Goal: Task Accomplishment & Management: Use online tool/utility

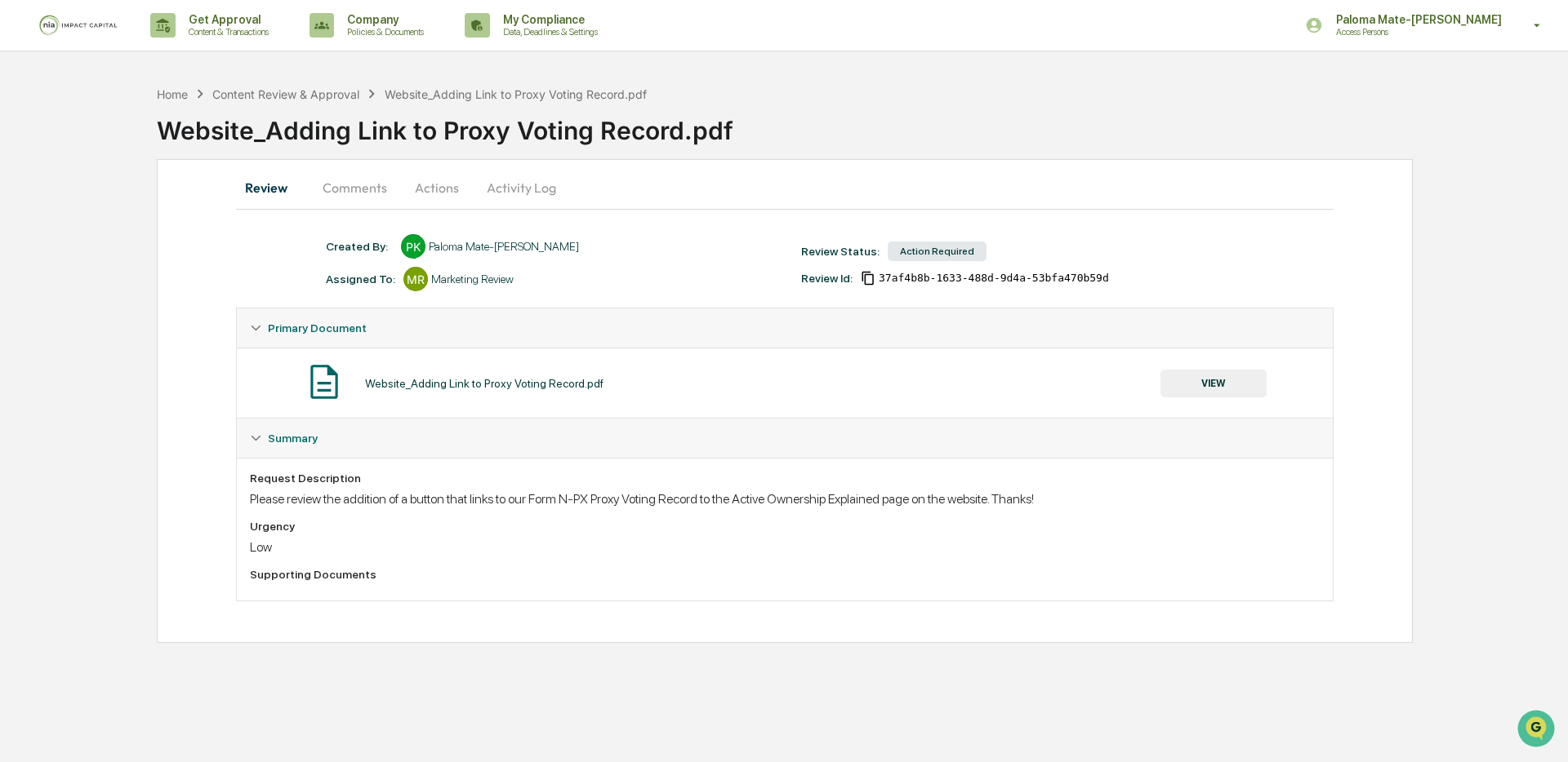
click at [1177, 382] on button "VIEW" at bounding box center [1214, 383] width 107 height 28
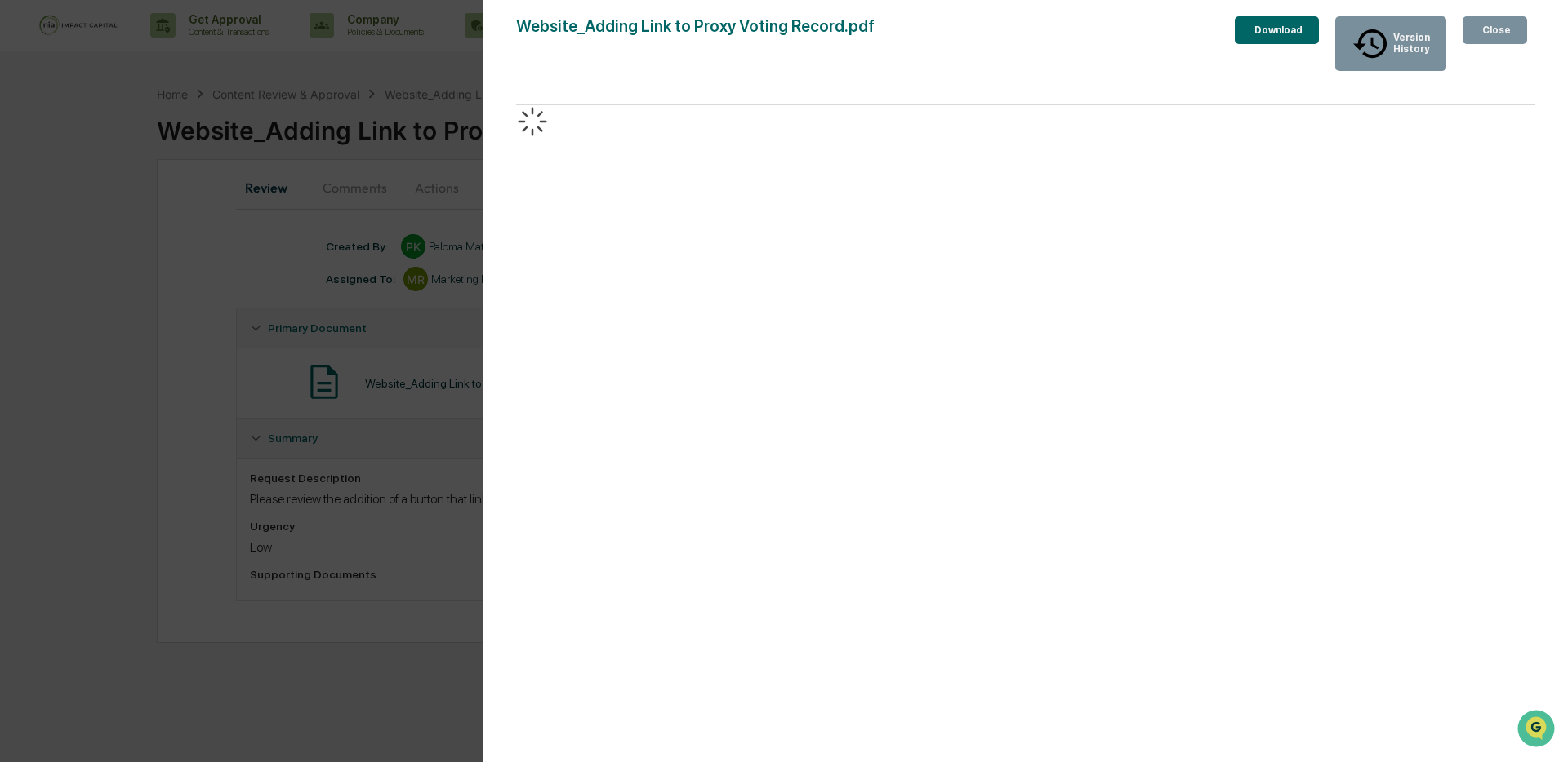
click at [409, 231] on div "Version History [DATE] 08:00 PM Paloma Mate-[PERSON_NAME] Website_Adding Link t…" at bounding box center [784, 381] width 1568 height 762
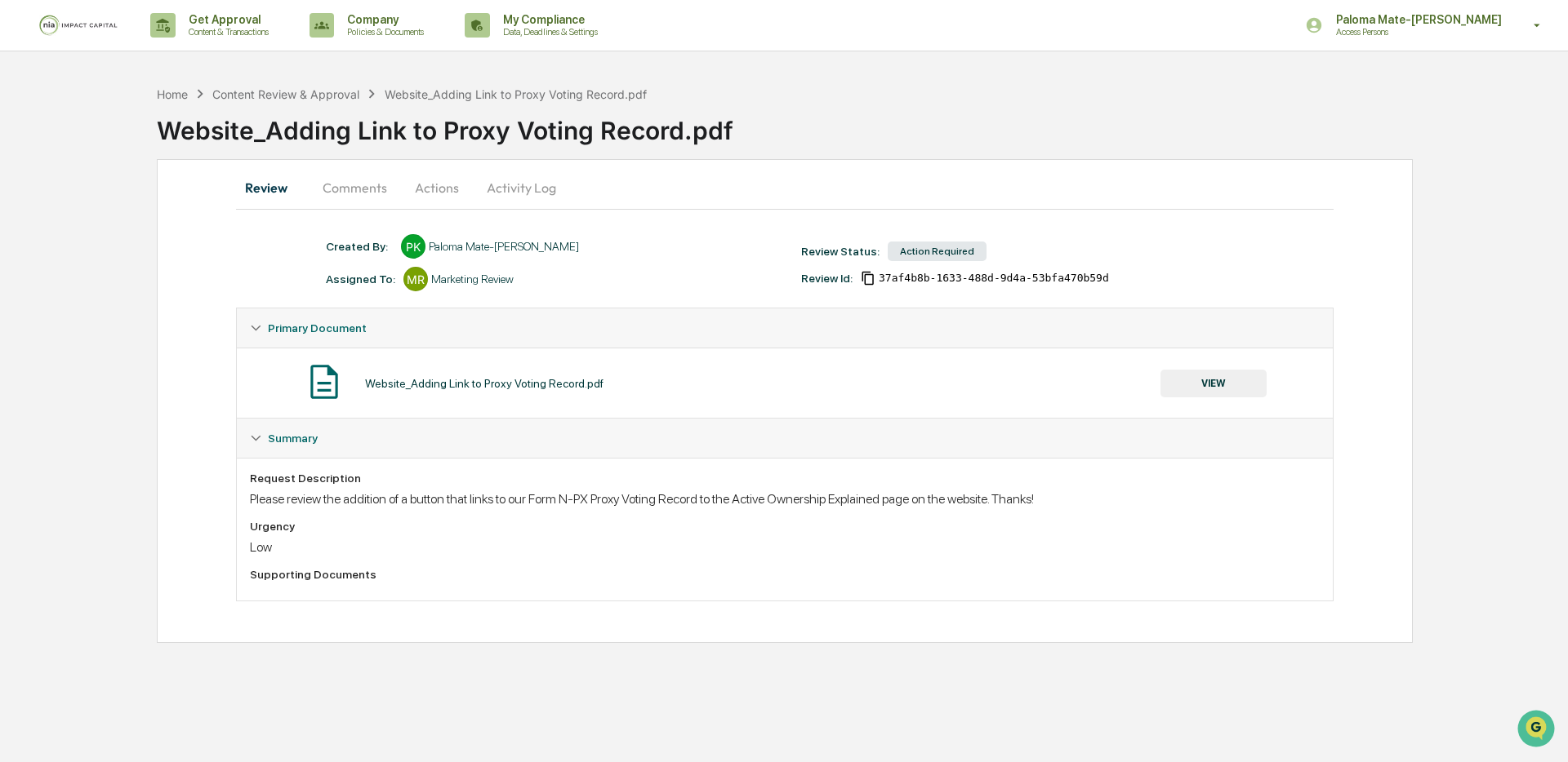
click at [432, 191] on button "Actions" at bounding box center [437, 188] width 74 height 39
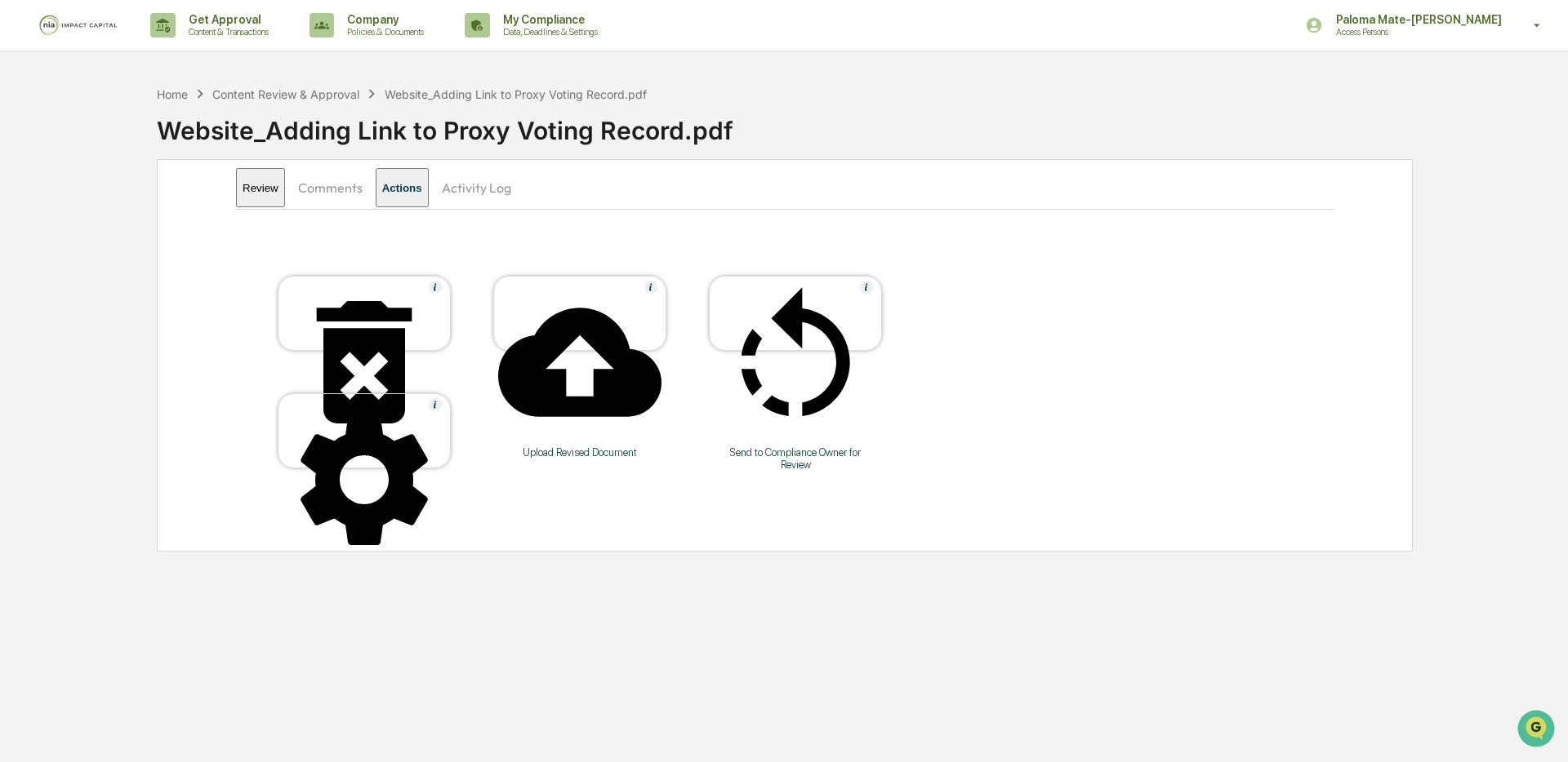
click at [358, 192] on button "Comments" at bounding box center [330, 188] width 91 height 39
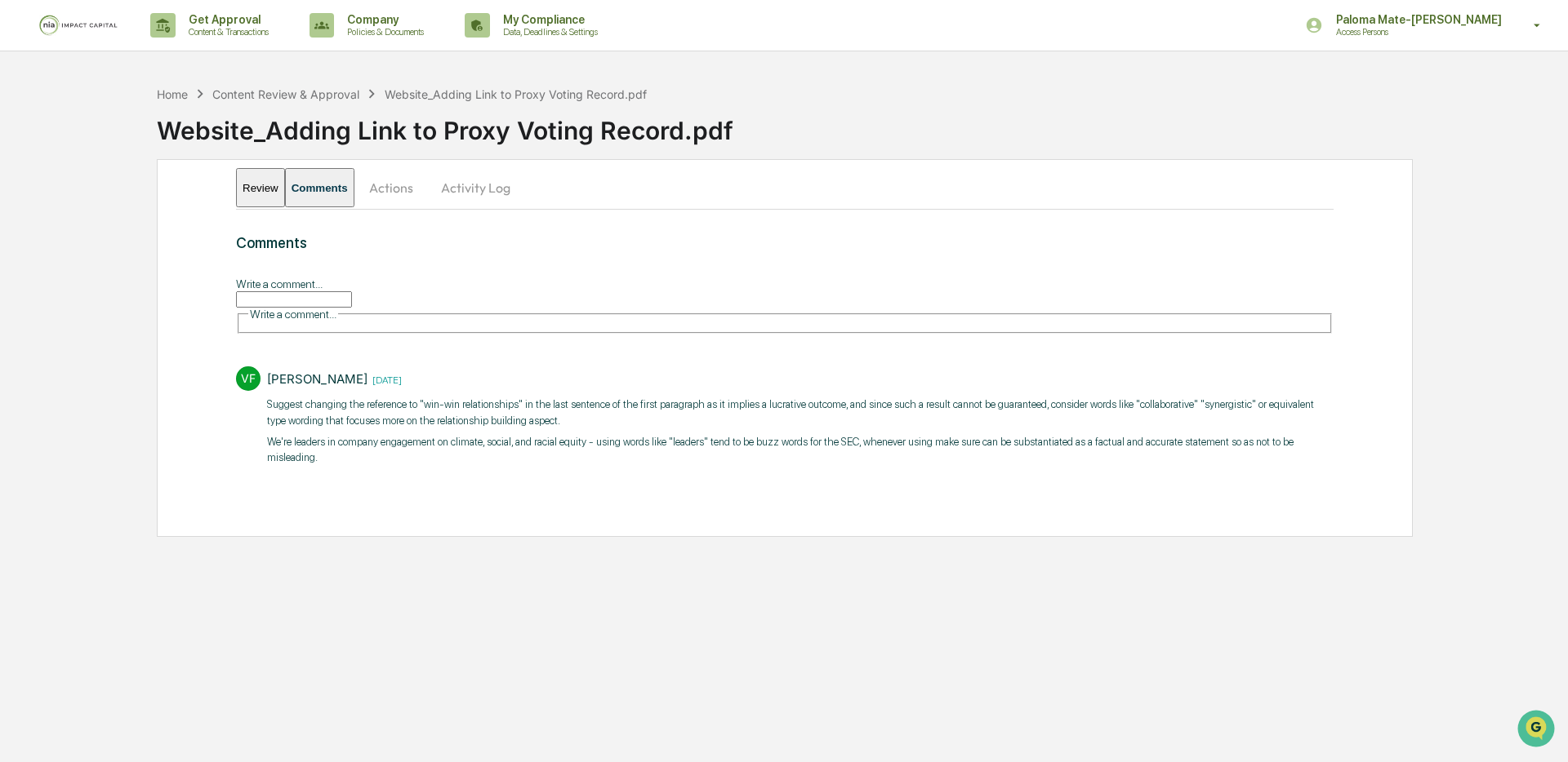
click at [413, 192] on button "Actions" at bounding box center [391, 188] width 74 height 39
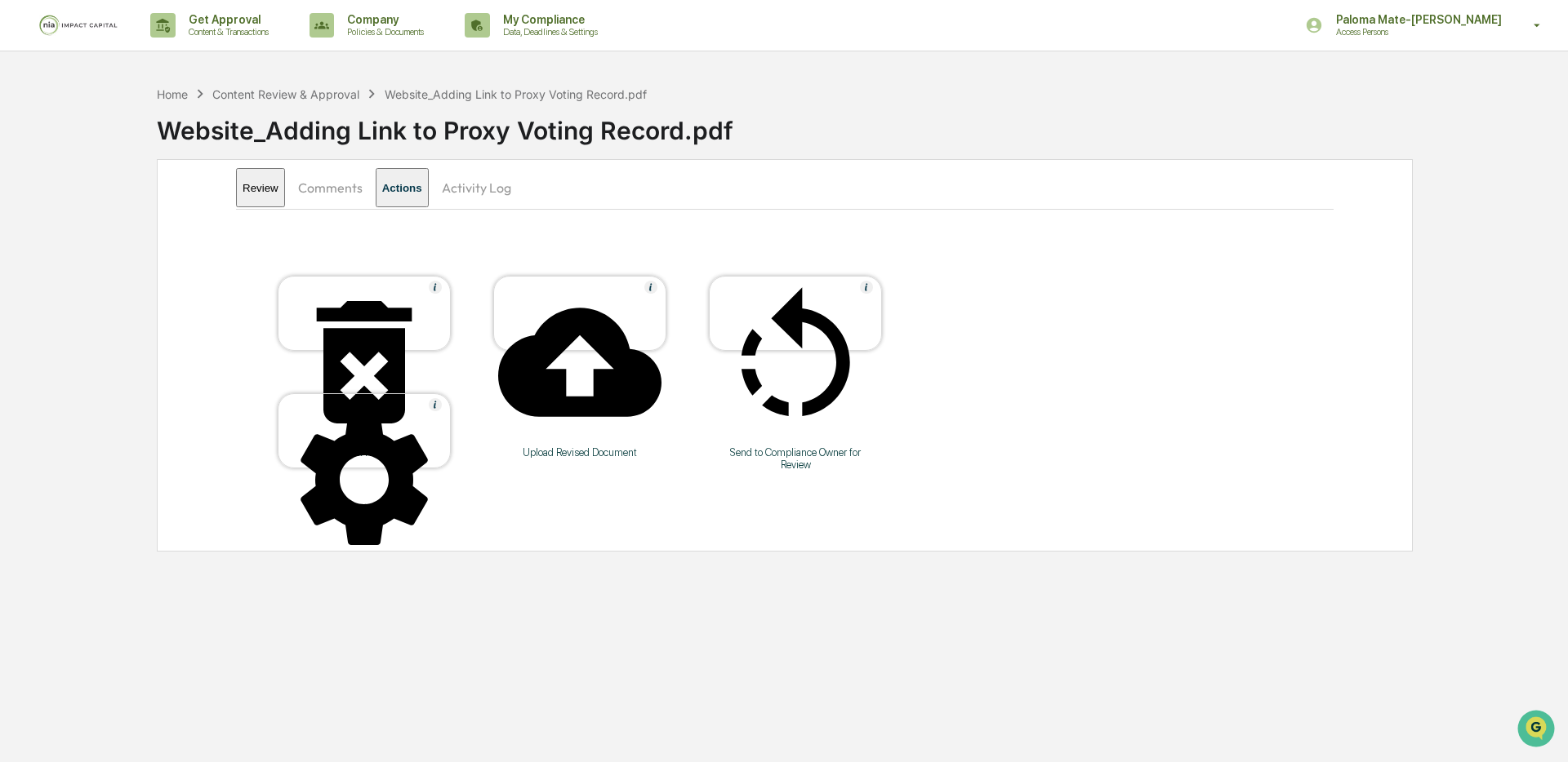
click at [575, 447] on div "Upload Revised Document" at bounding box center [579, 452] width 147 height 12
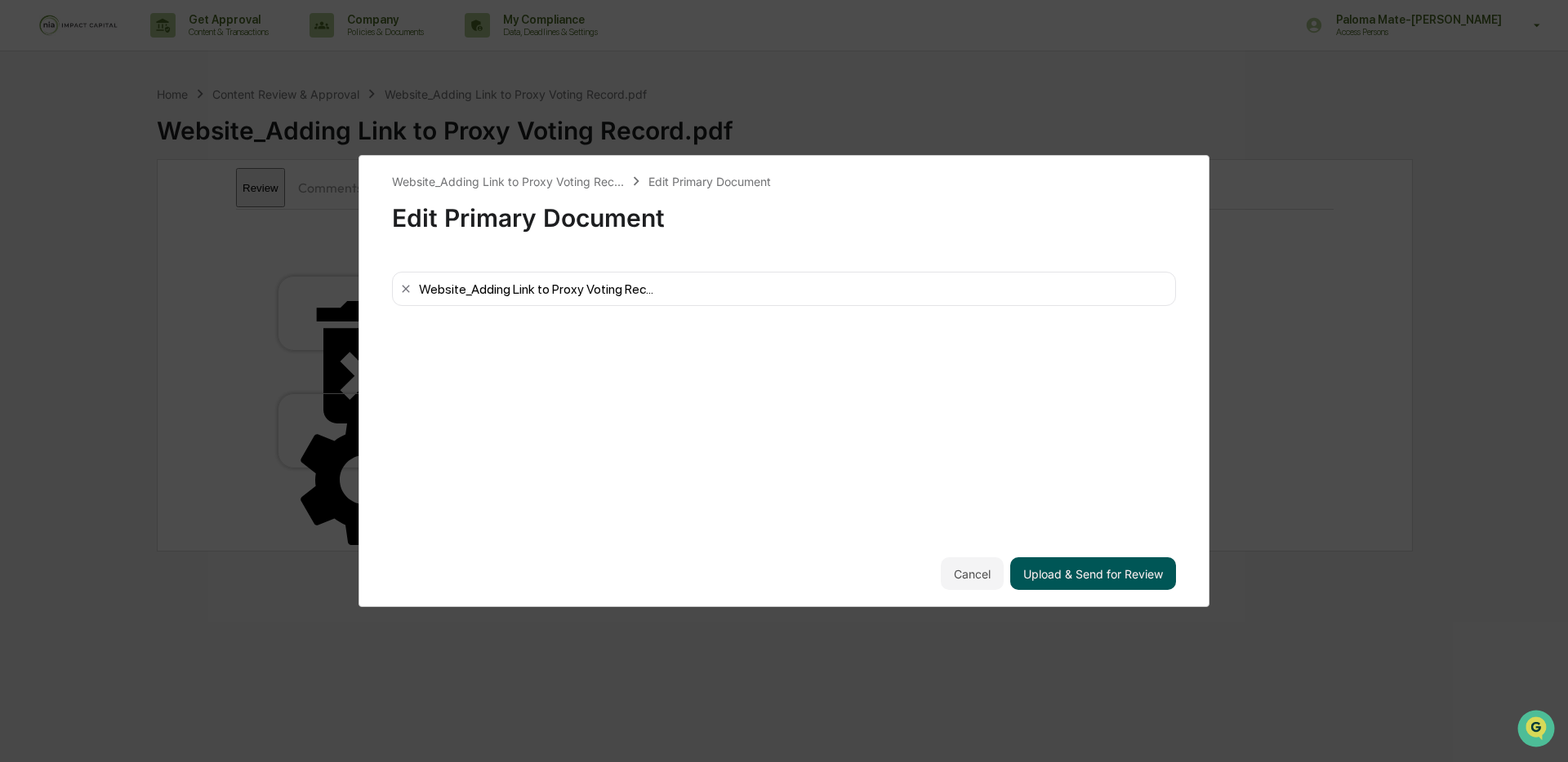
click at [1078, 578] on button "Upload & Send for Review" at bounding box center [1093, 574] width 166 height 33
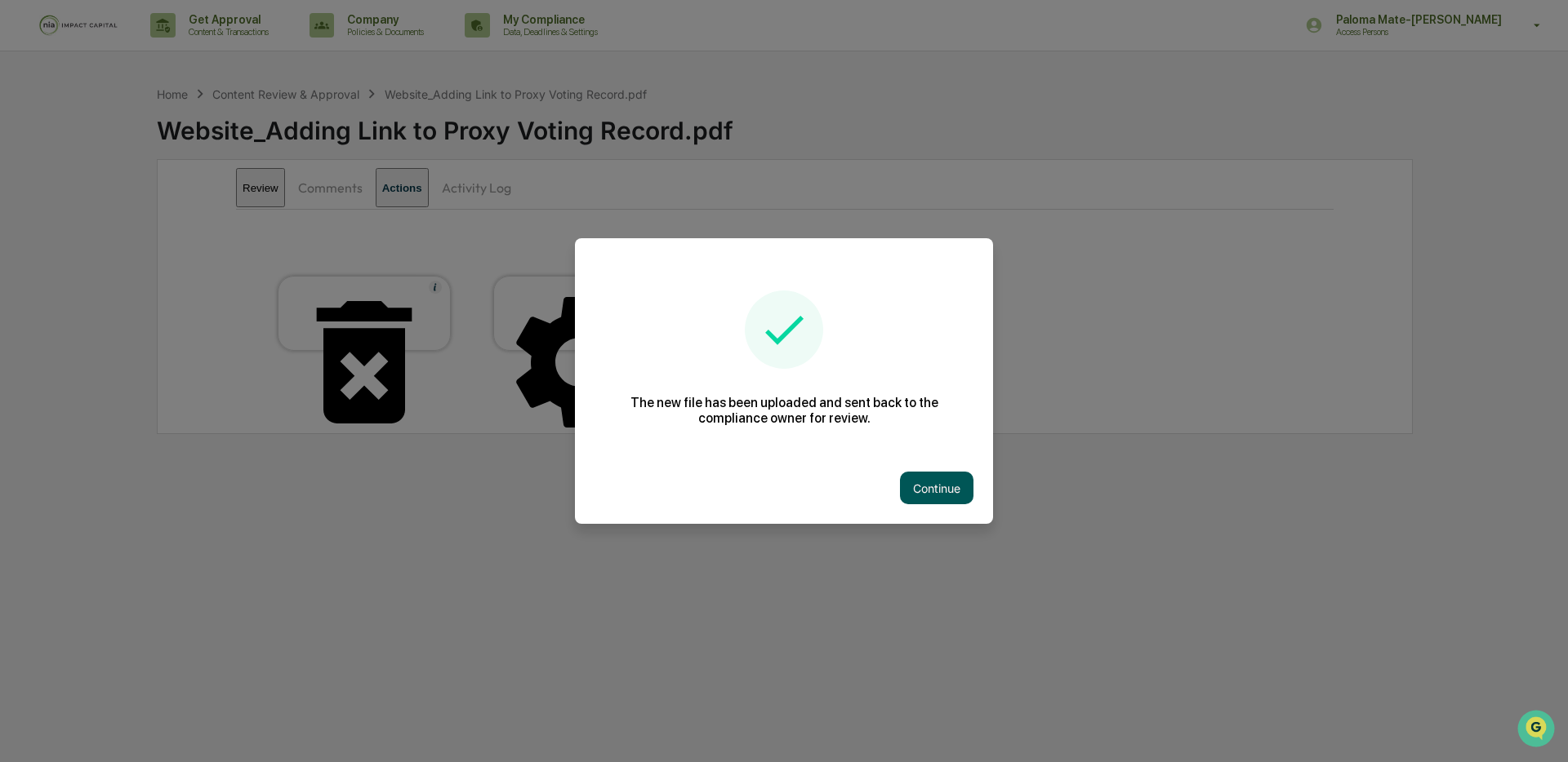
click at [934, 478] on button "Continue" at bounding box center [937, 488] width 74 height 33
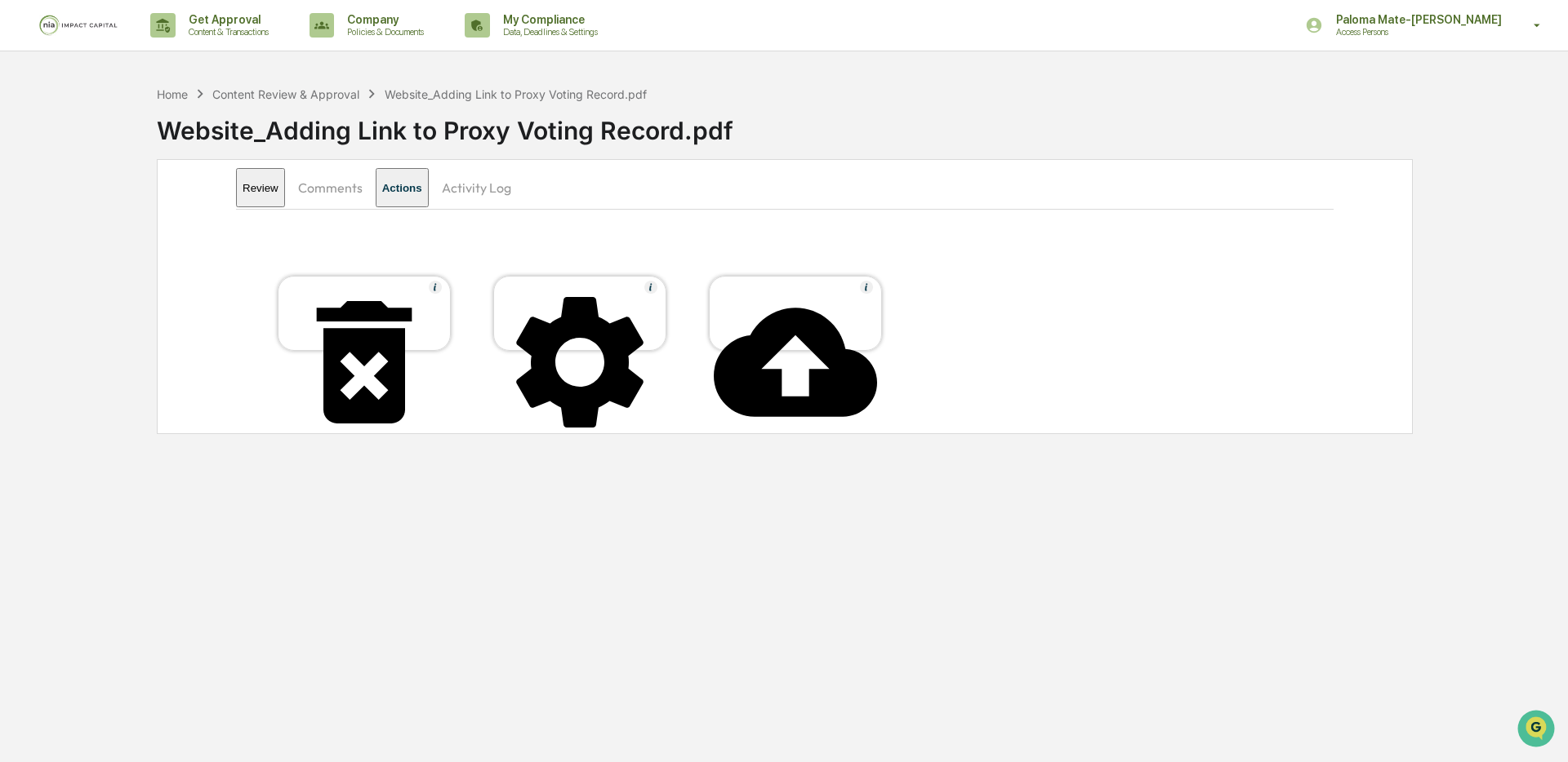
click at [369, 189] on button "Comments" at bounding box center [330, 188] width 91 height 39
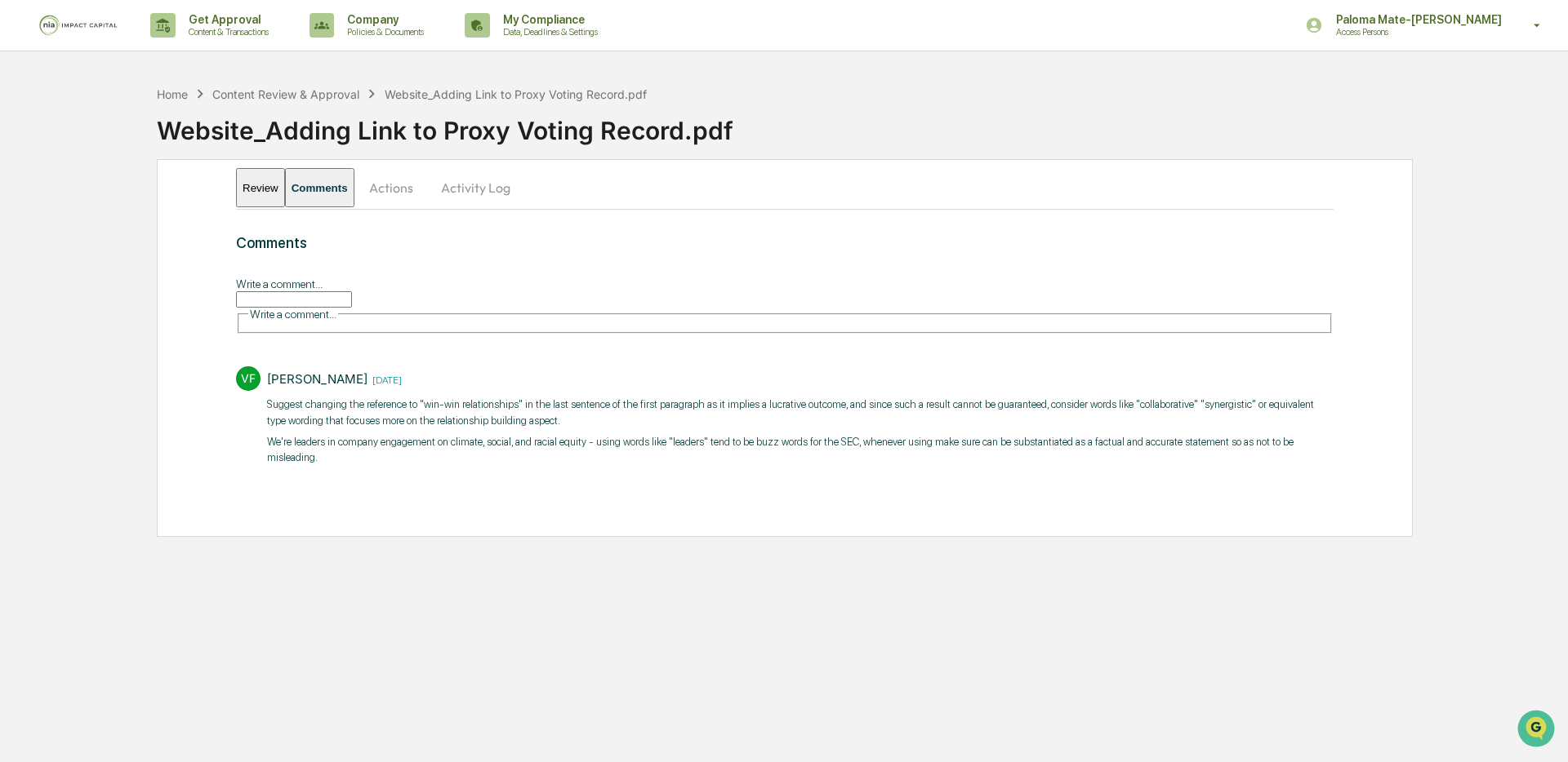
click at [352, 306] on input "Write a comment..." at bounding box center [294, 300] width 116 height 17
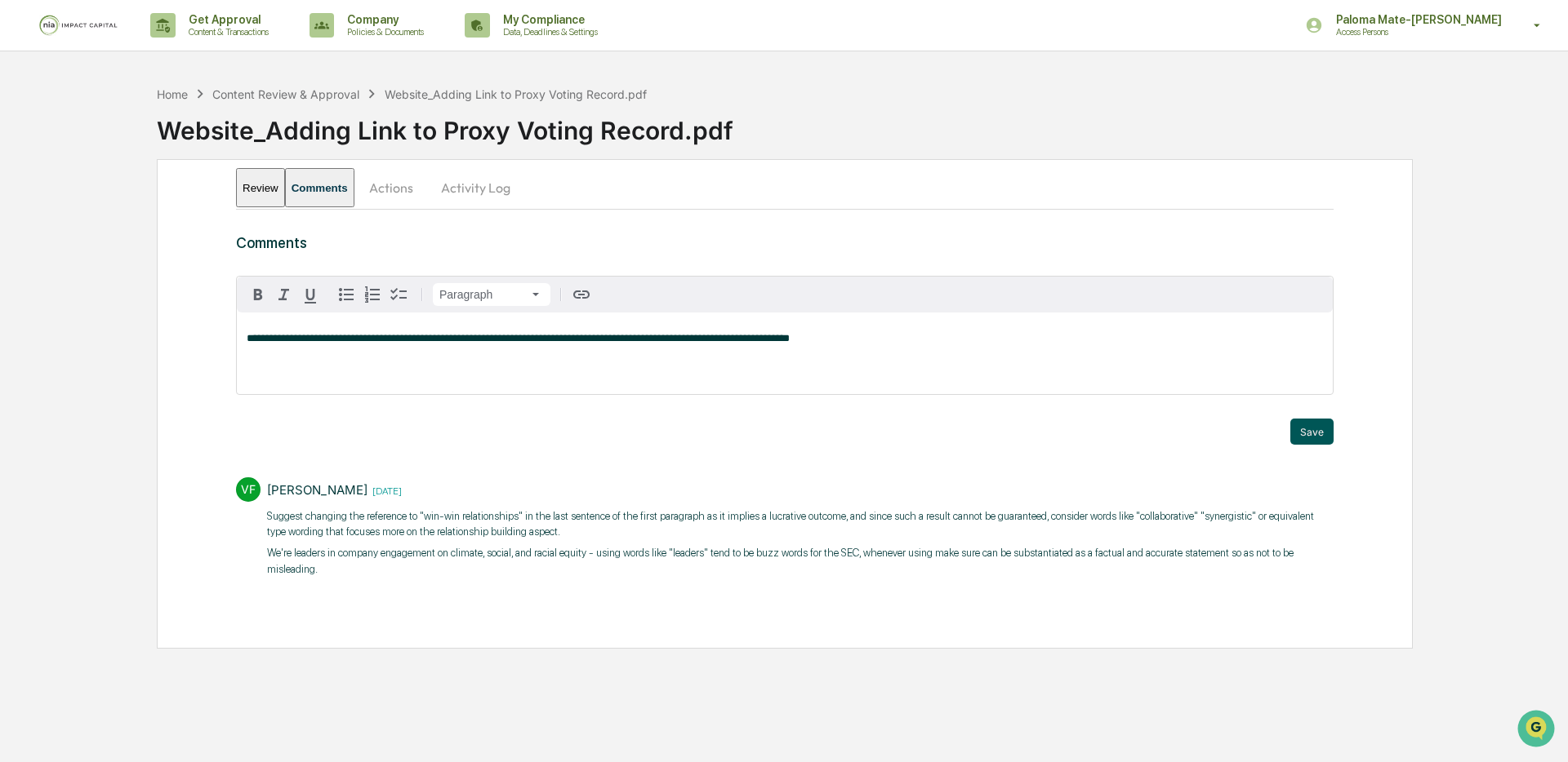
click at [1307, 432] on button "Save" at bounding box center [1312, 432] width 43 height 26
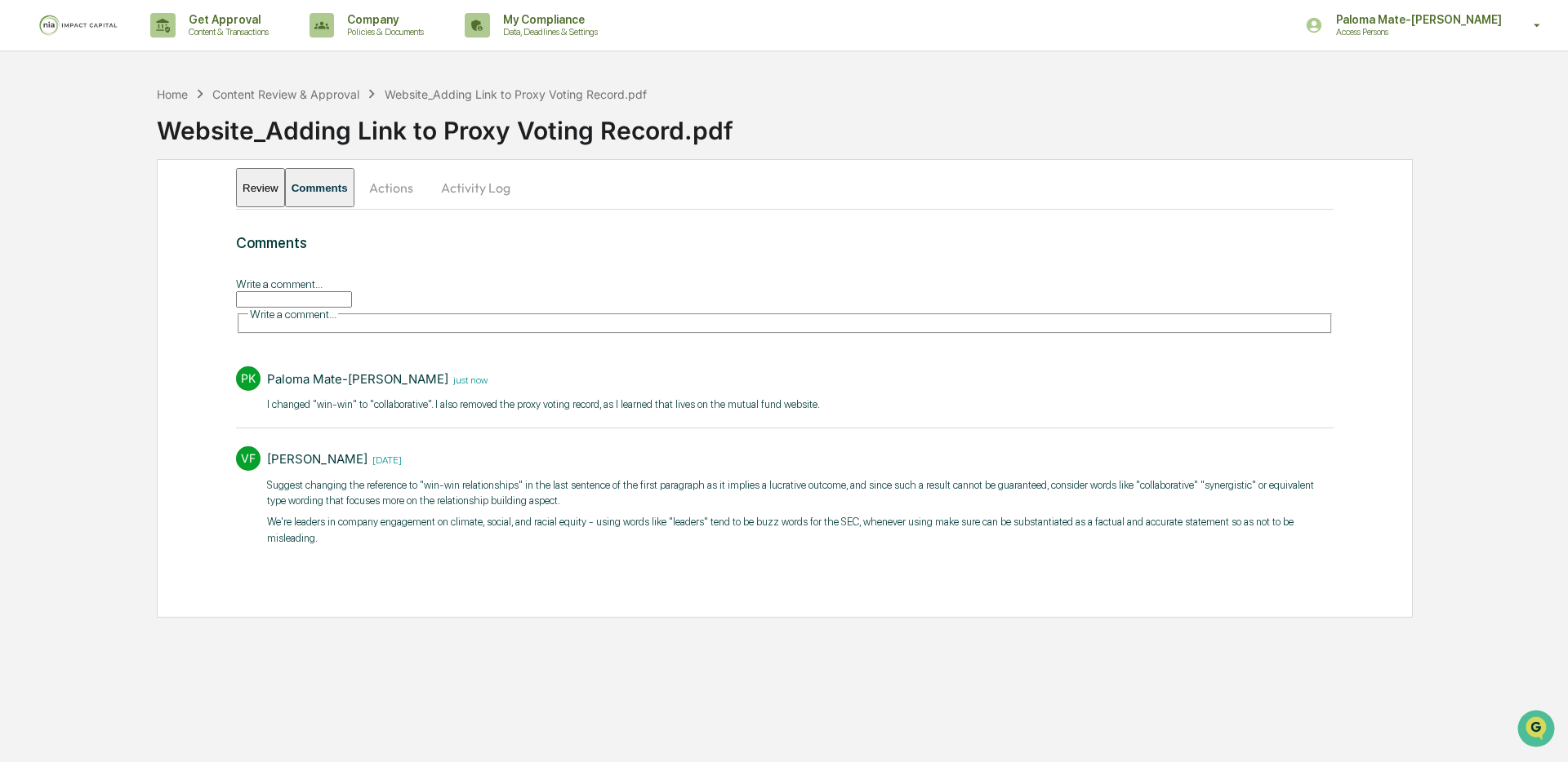
click at [265, 189] on button "Review" at bounding box center [260, 188] width 49 height 39
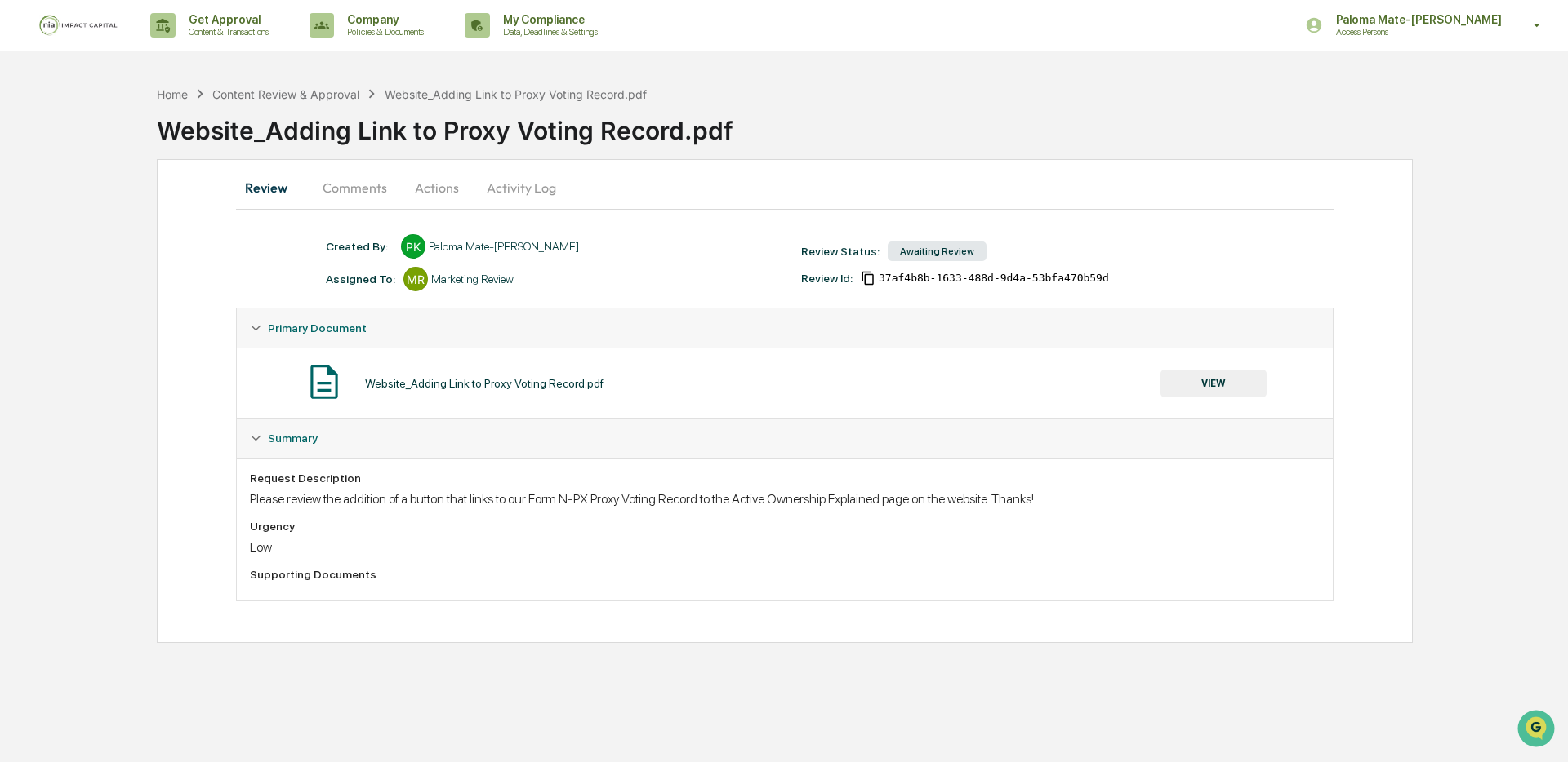
click at [265, 93] on div "Content Review & Approval" at bounding box center [285, 95] width 147 height 14
